Goal: Task Accomplishment & Management: Use online tool/utility

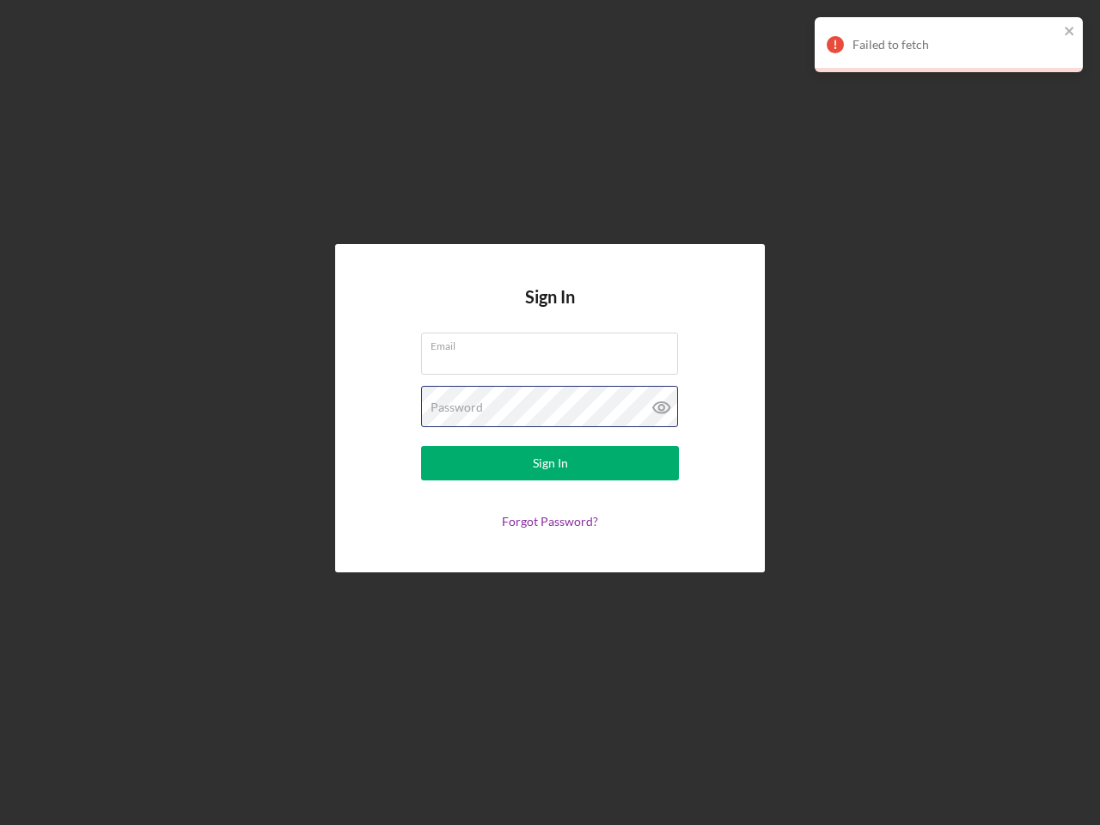
click at [550, 413] on div "Password" at bounding box center [550, 407] width 258 height 43
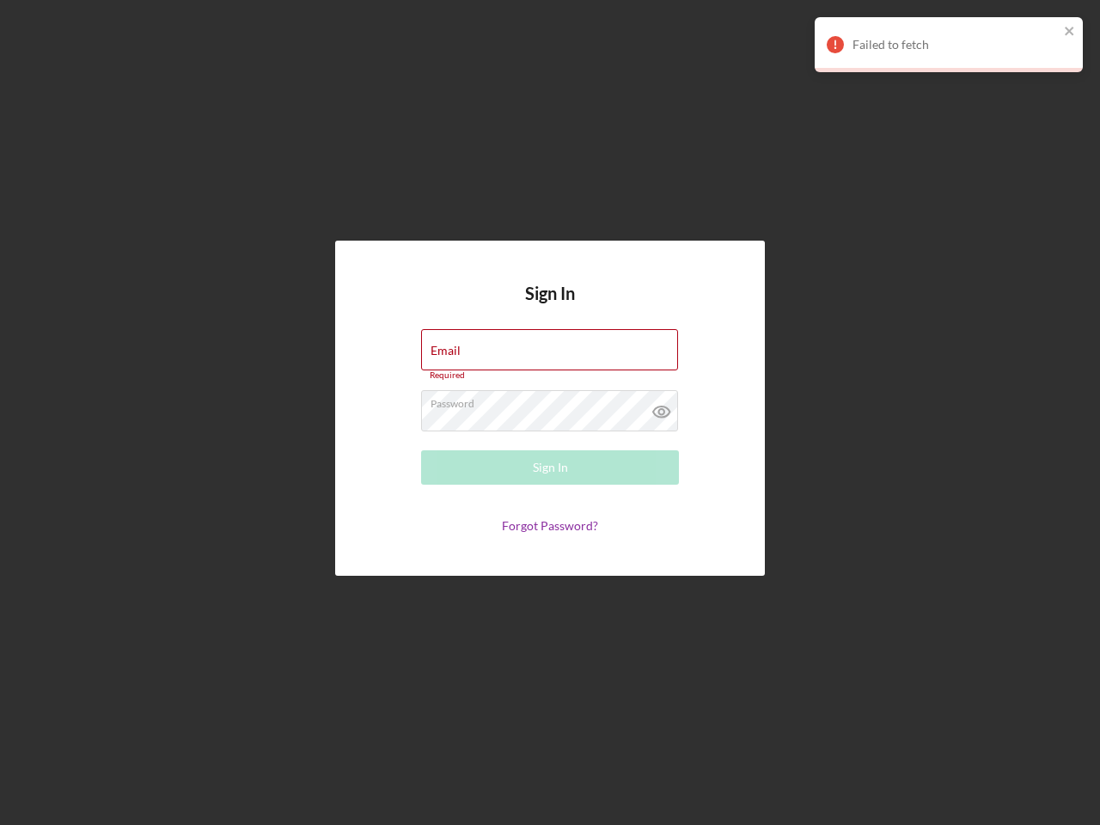
click at [662, 407] on icon at bounding box center [661, 411] width 43 height 43
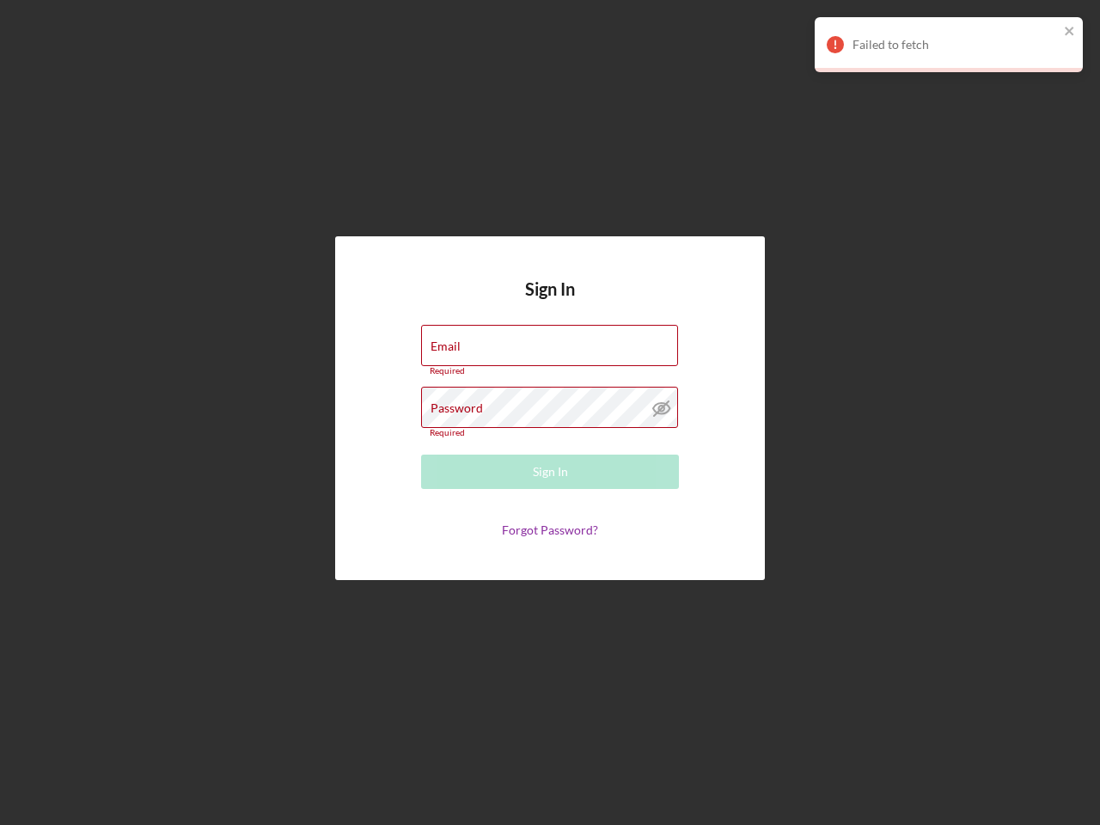
click at [949, 45] on div "Failed to fetch" at bounding box center [956, 45] width 206 height 14
